Goal: Check status: Check status

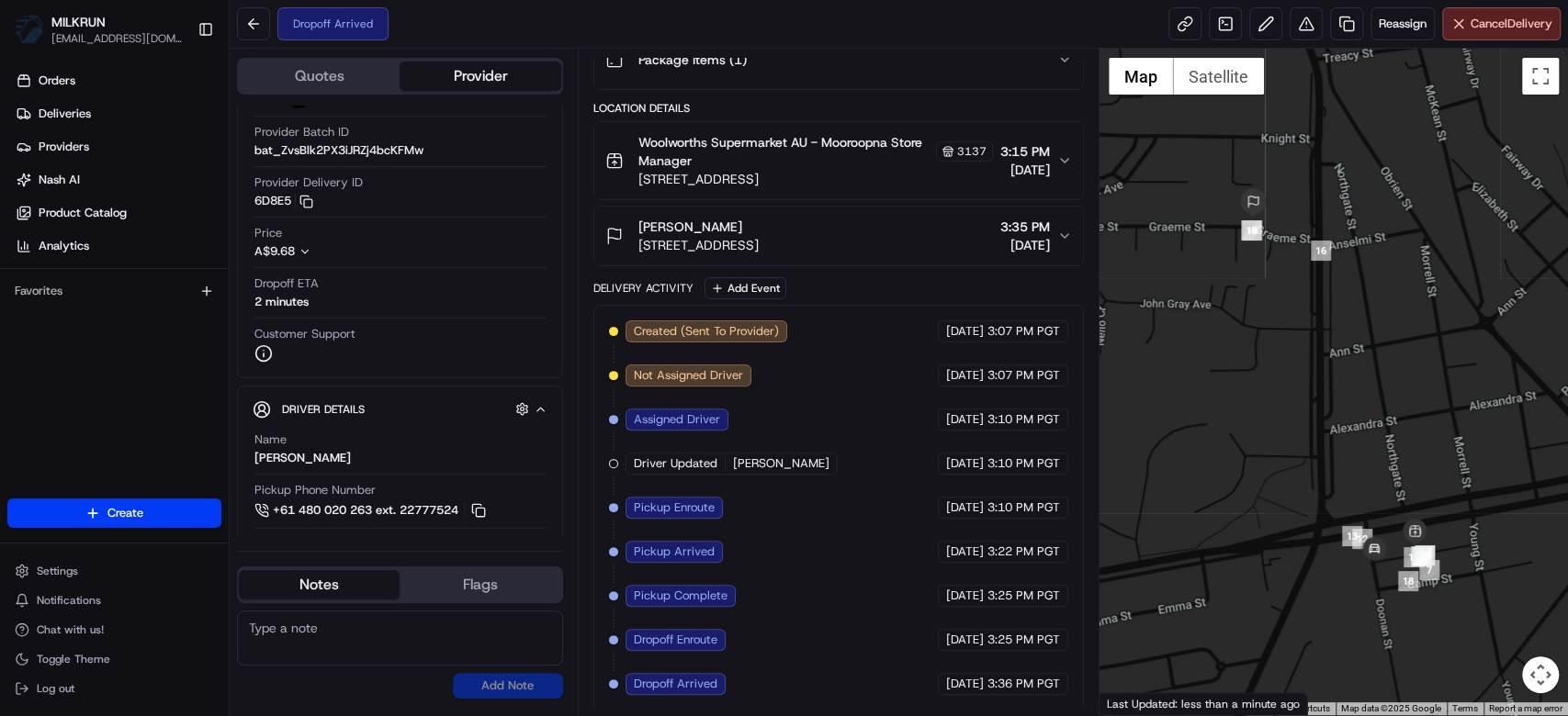
scroll to position [123, 0]
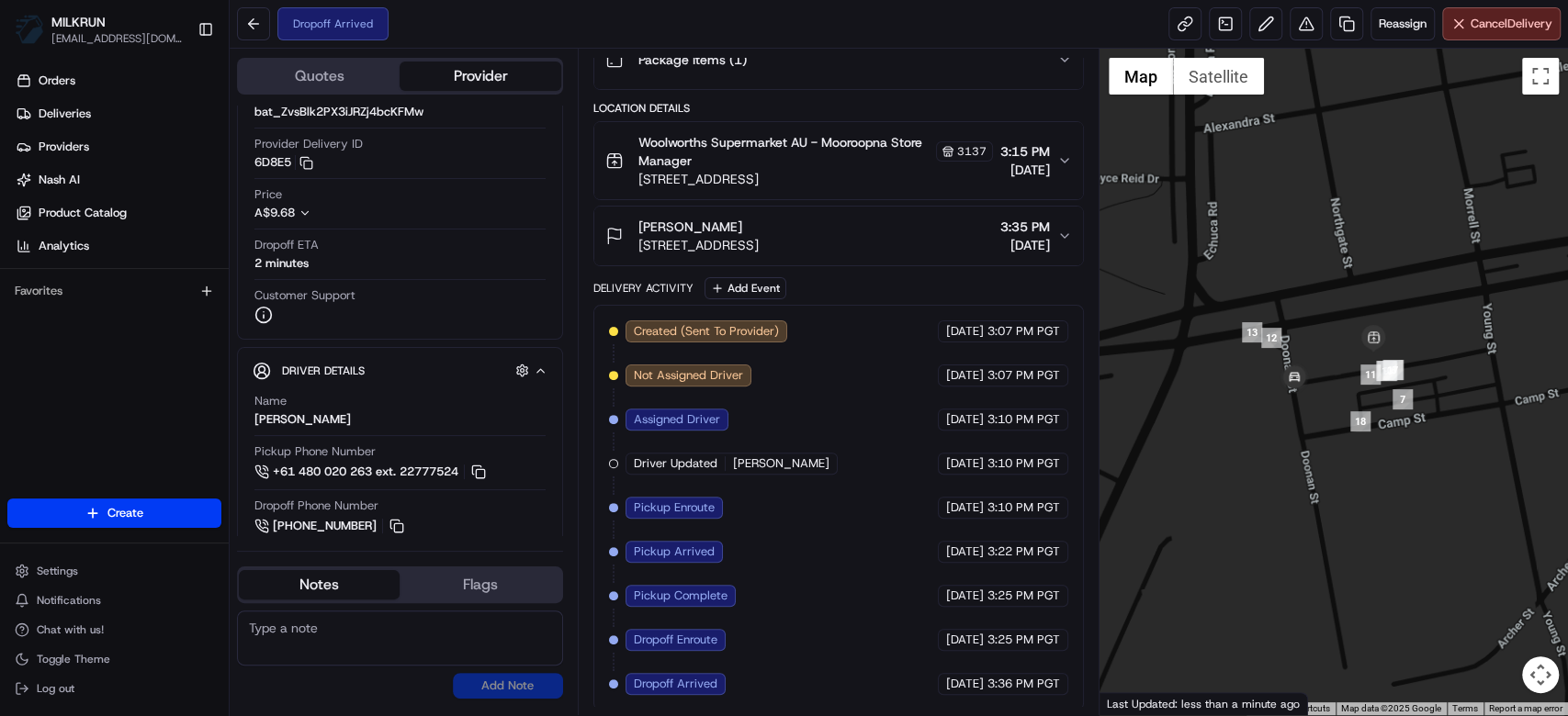
drag, startPoint x: 1271, startPoint y: 415, endPoint x: 1333, endPoint y: 345, distance: 93.5
click at [1333, 345] on div at bounding box center [1333, 382] width 468 height 666
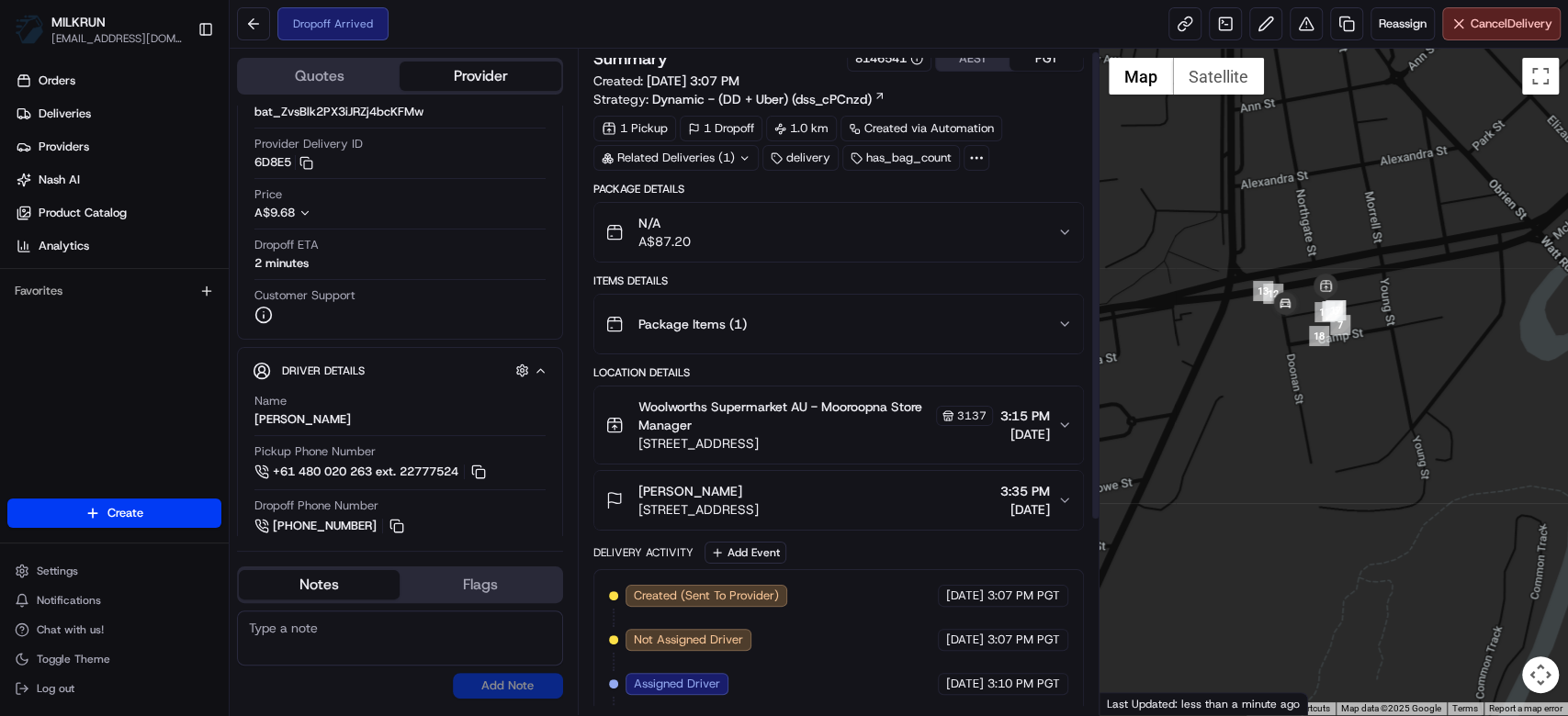
scroll to position [0, 0]
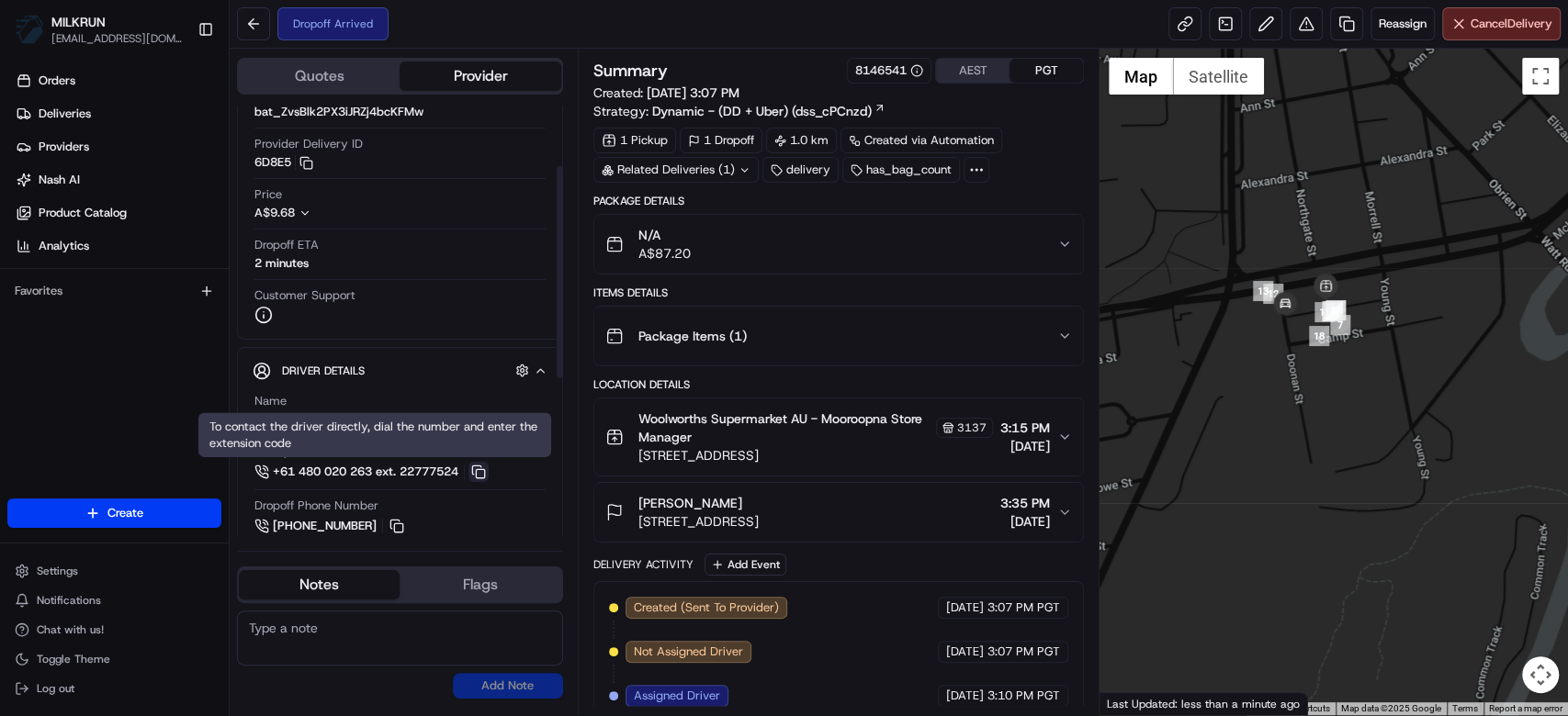
click at [489, 466] on button at bounding box center [478, 471] width 20 height 20
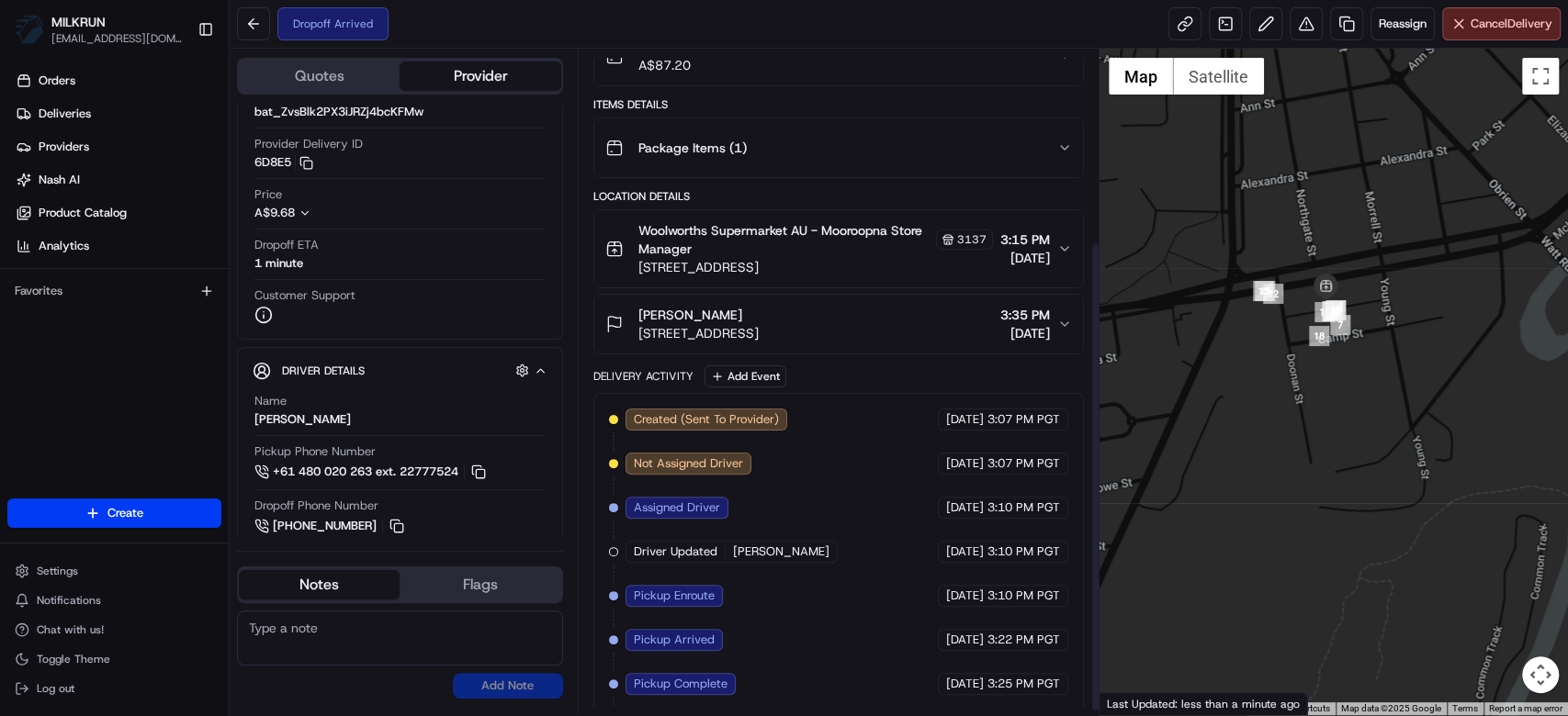
scroll to position [277, 0]
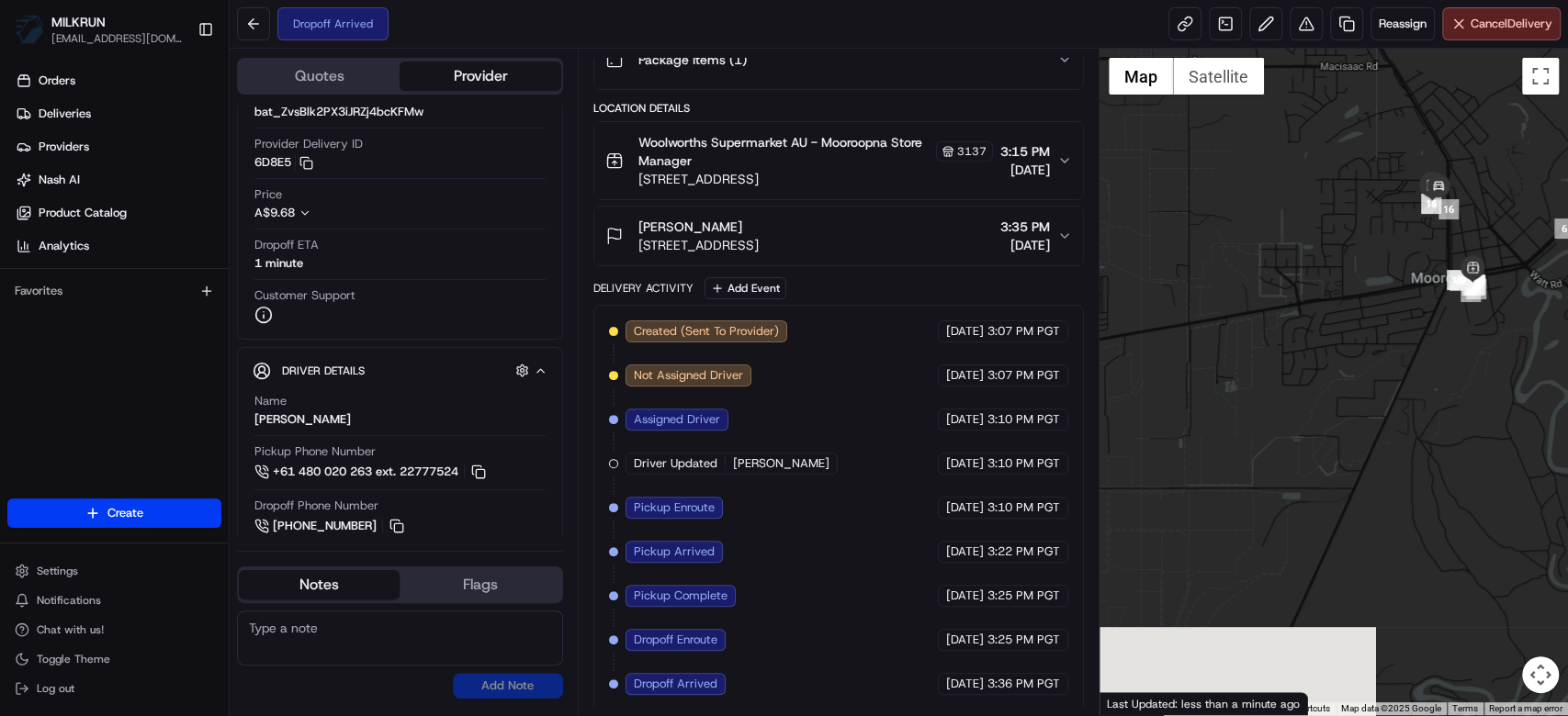
drag, startPoint x: 1455, startPoint y: 244, endPoint x: 1466, endPoint y: 290, distance: 47.3
click at [1466, 290] on div at bounding box center [1333, 382] width 468 height 666
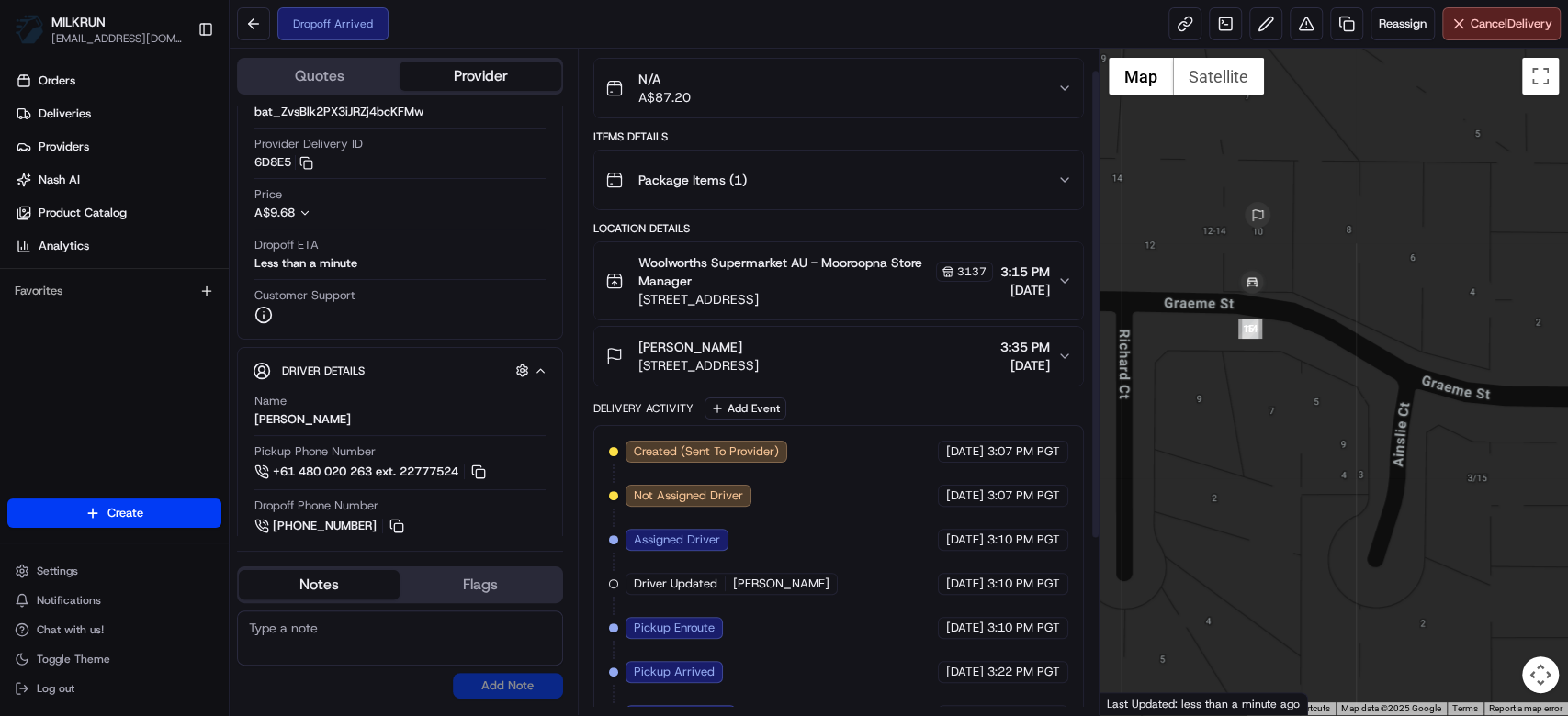
scroll to position [0, 0]
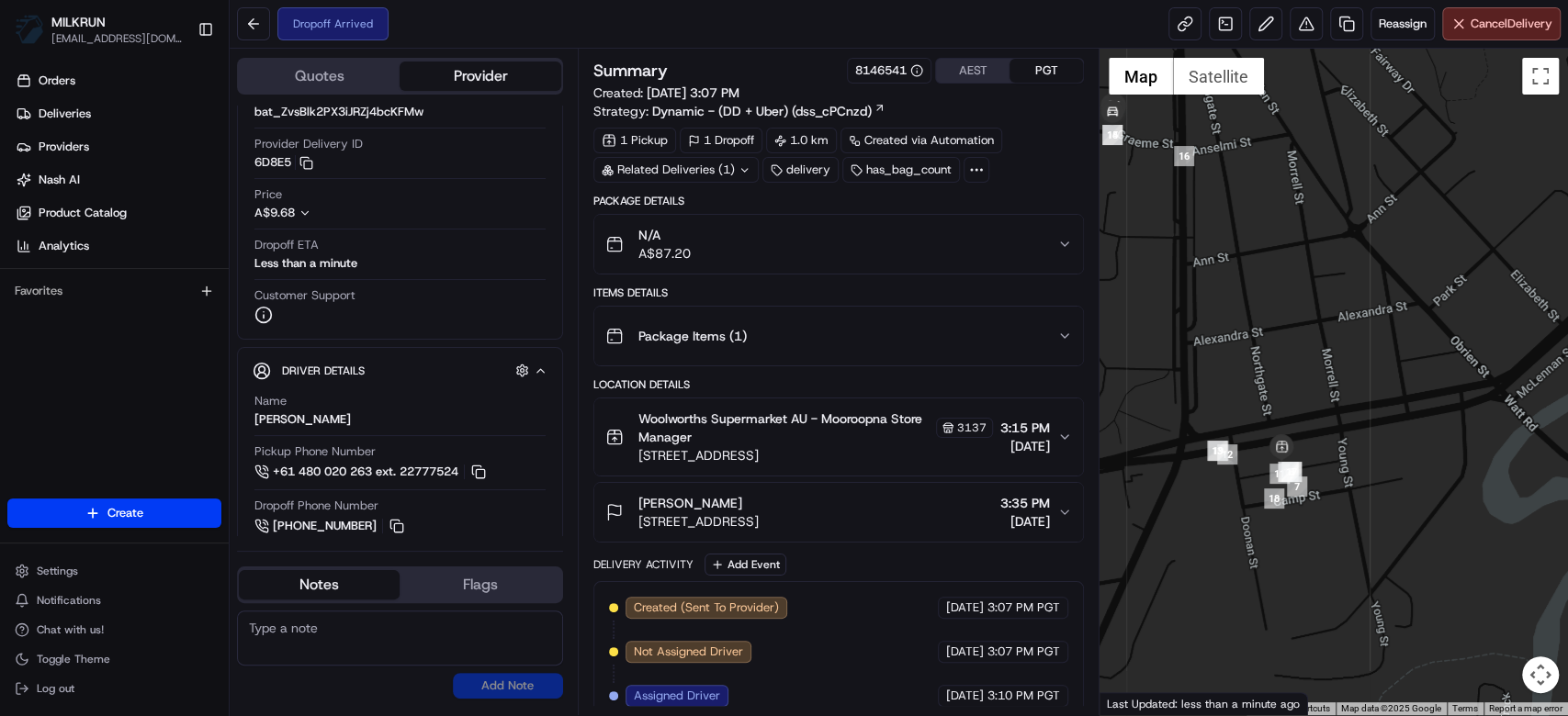
drag, startPoint x: 1490, startPoint y: 376, endPoint x: 1201, endPoint y: 176, distance: 351.5
click at [1201, 176] on div at bounding box center [1333, 382] width 468 height 666
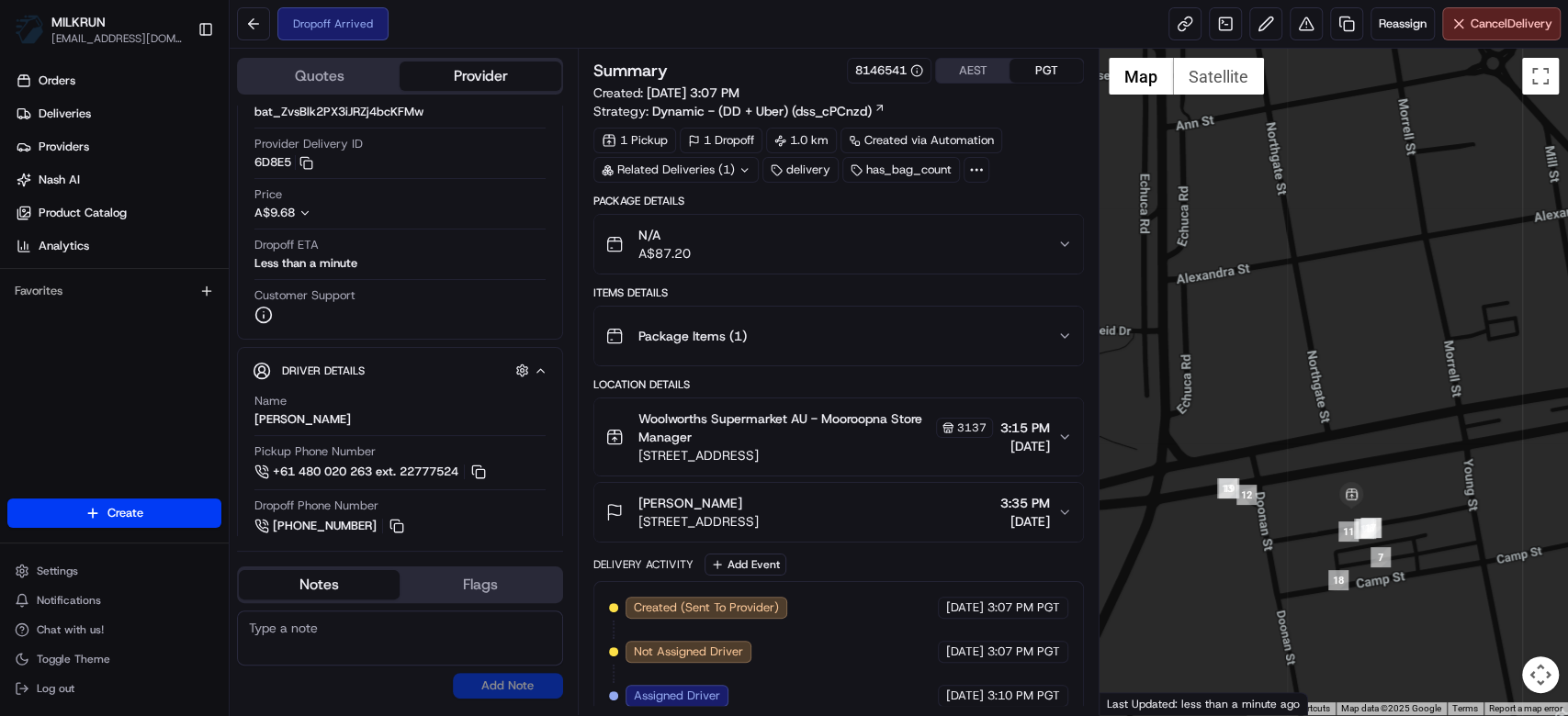
drag, startPoint x: 1170, startPoint y: 378, endPoint x: 1329, endPoint y: 420, distance: 164.5
click at [1329, 420] on div at bounding box center [1333, 382] width 468 height 666
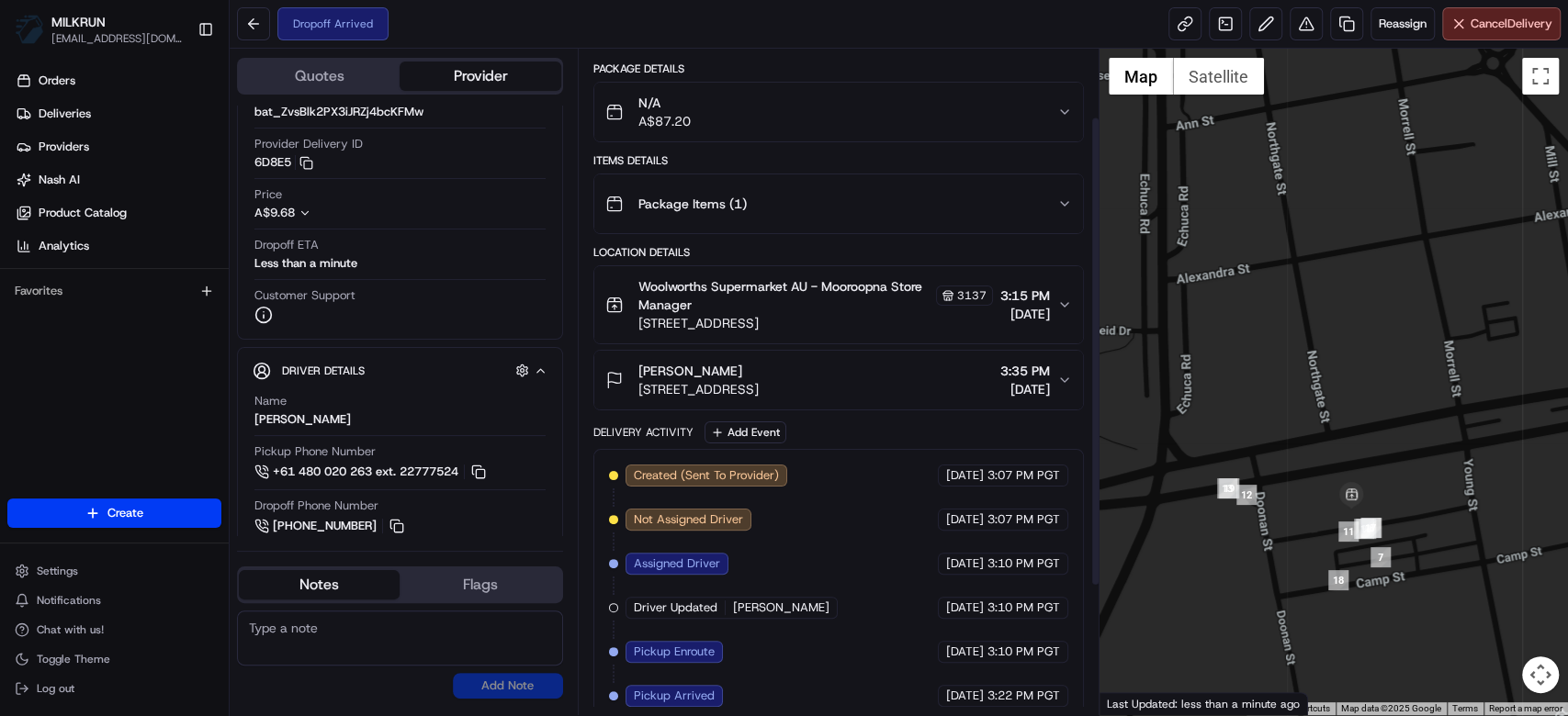
scroll to position [277, 0]
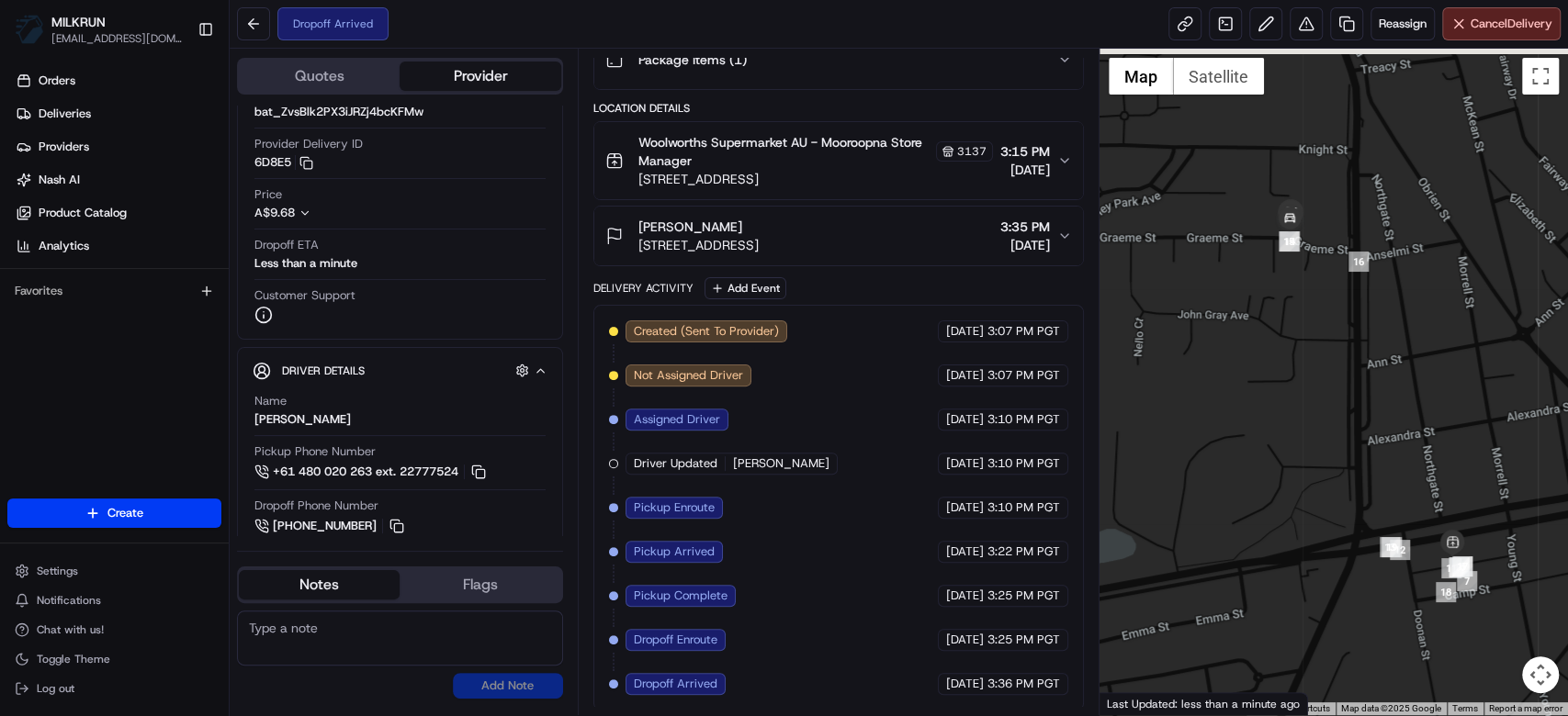
drag, startPoint x: 1300, startPoint y: 227, endPoint x: 1419, endPoint y: 428, distance: 233.6
click at [1419, 428] on div at bounding box center [1333, 382] width 468 height 666
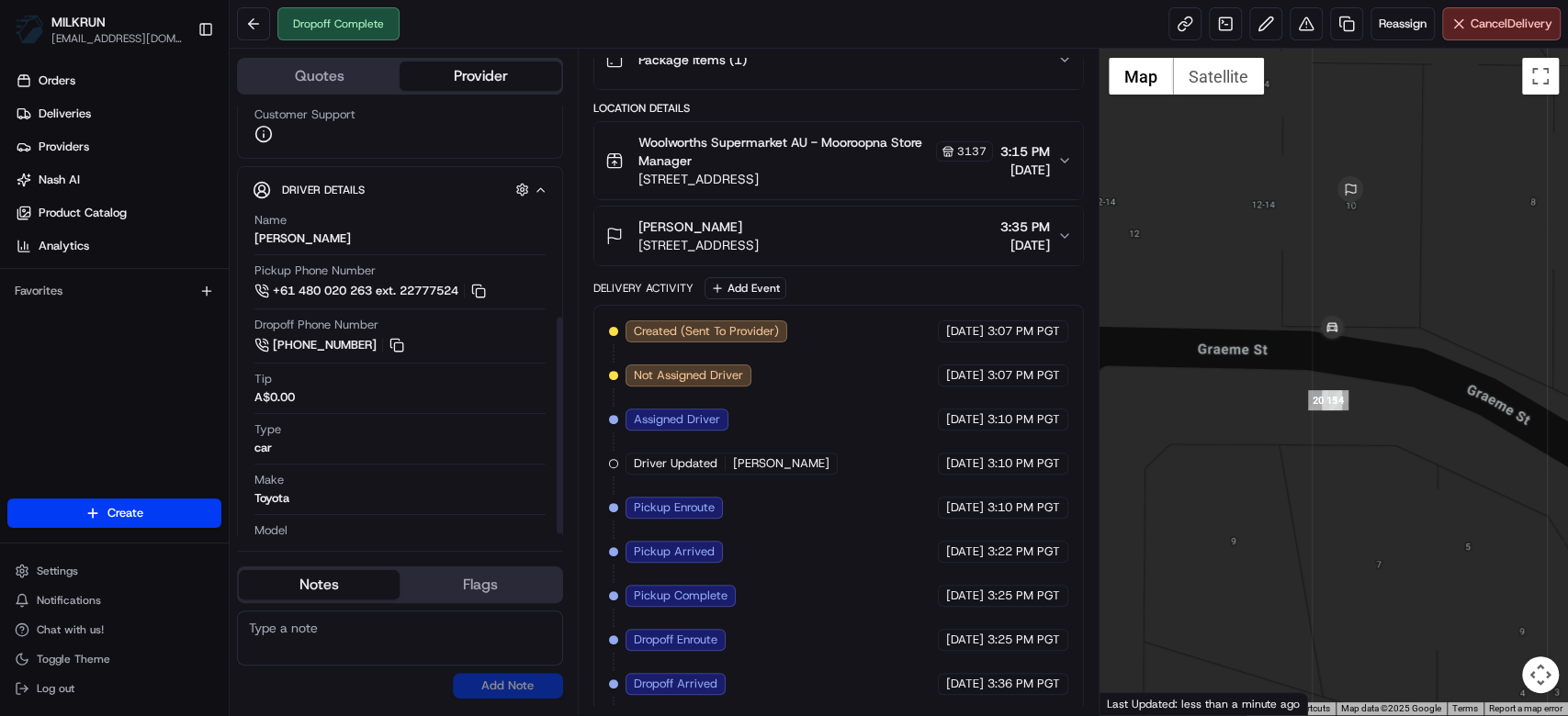
scroll to position [426, 0]
